Goal: Task Accomplishment & Management: Manage account settings

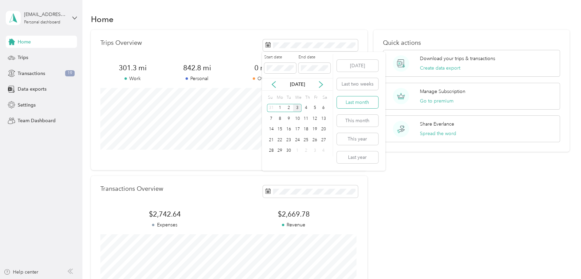
click at [368, 104] on button "Last month" at bounding box center [357, 102] width 41 height 12
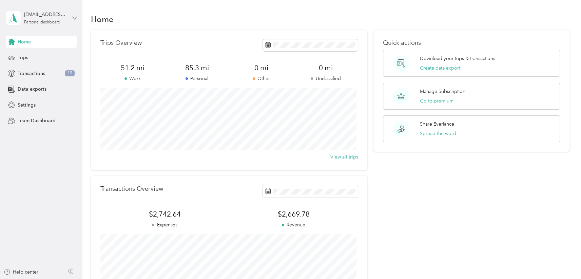
click at [533, 200] on div "Quick actions Download your trips & transactions Create data export Manage Subs…" at bounding box center [472, 166] width 196 height 272
click at [439, 65] on button "Create data export" at bounding box center [440, 67] width 40 height 7
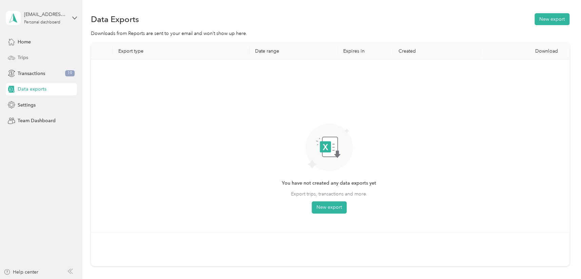
click at [28, 56] on div "Trips" at bounding box center [41, 58] width 71 height 12
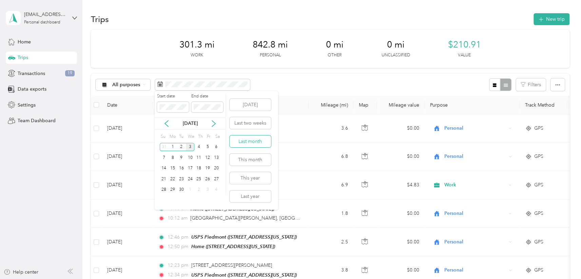
click at [255, 136] on button "Last month" at bounding box center [250, 141] width 41 height 12
